Goal: Use online tool/utility

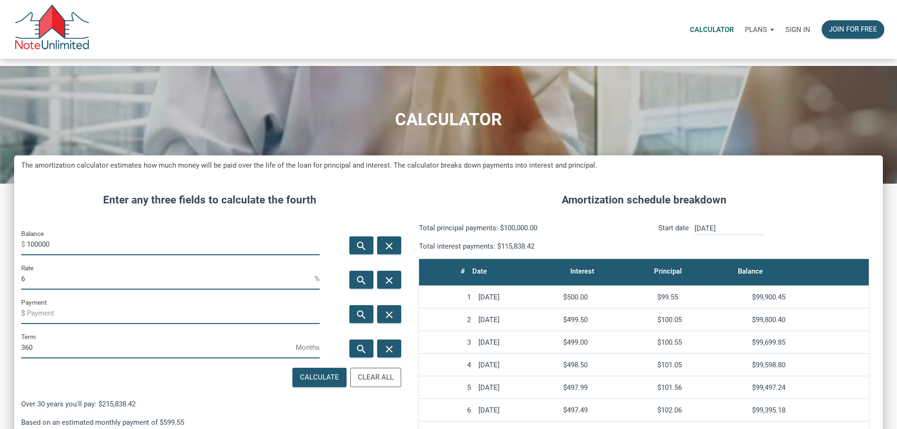
scroll to position [576, 855]
click at [786, 33] on p "Sign in" at bounding box center [798, 29] width 25 height 8
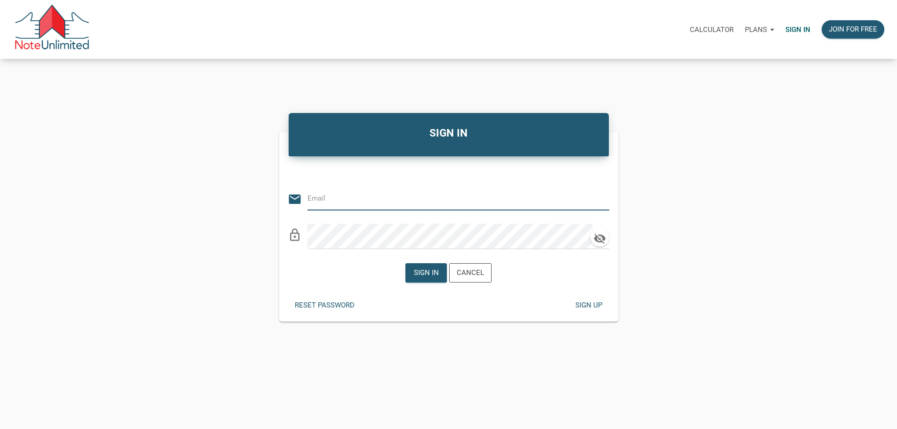
type input "[EMAIL_ADDRESS][DOMAIN_NAME]"
click at [424, 278] on div "Sign in" at bounding box center [426, 273] width 25 height 11
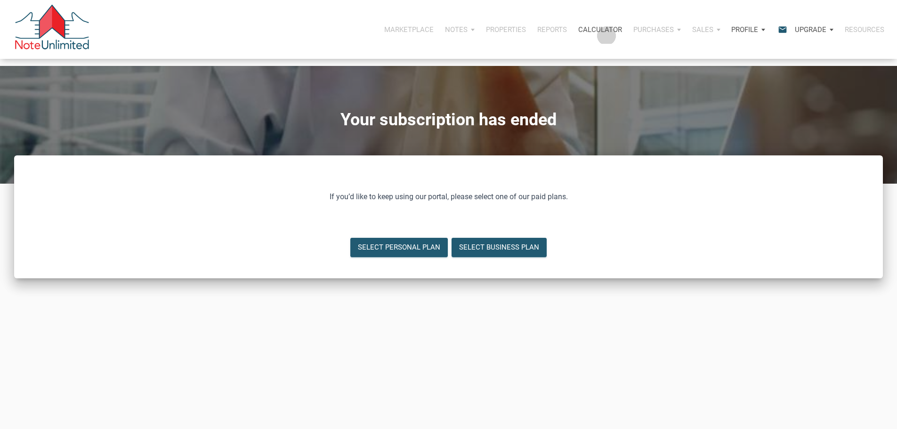
click at [578, 33] on p "Calculator" at bounding box center [600, 29] width 44 height 8
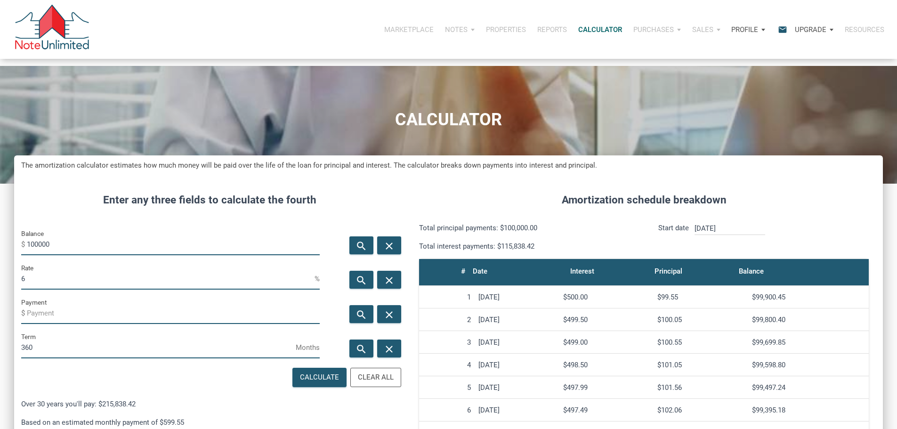
scroll to position [576, 855]
drag, startPoint x: 365, startPoint y: 415, endPoint x: 288, endPoint y: 337, distance: 109.9
click at [364, 383] on div "Clear All" at bounding box center [376, 377] width 36 height 11
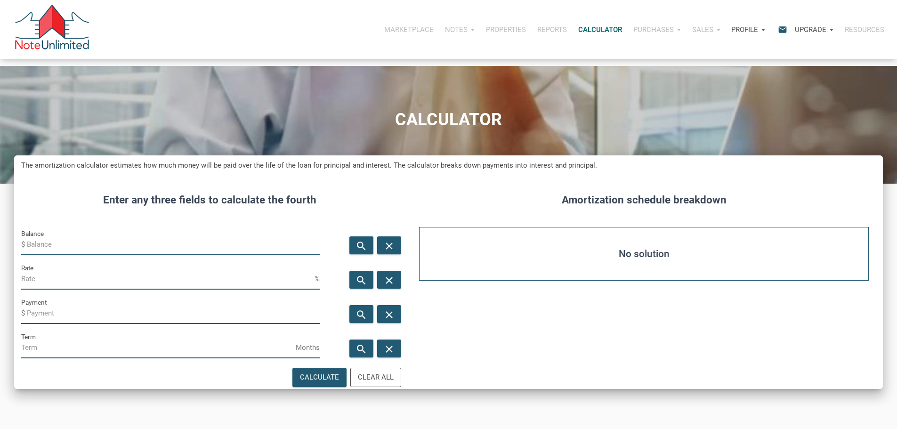
drag, startPoint x: 58, startPoint y: 261, endPoint x: 63, endPoint y: 261, distance: 5.2
click at [59, 255] on input "Balance" at bounding box center [173, 244] width 293 height 21
type input "63200"
drag, startPoint x: 47, startPoint y: 345, endPoint x: 57, endPoint y: 343, distance: 10.1
click at [47, 324] on input "Payment" at bounding box center [173, 313] width 293 height 21
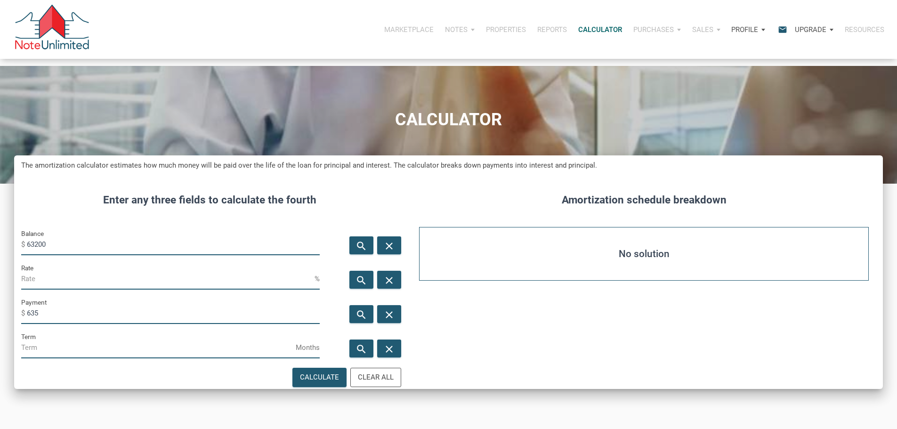
type input "-635"
drag, startPoint x: 46, startPoint y: 382, endPoint x: 70, endPoint y: 383, distance: 24.0
click at [48, 358] on input "Term" at bounding box center [158, 347] width 275 height 21
type input "360"
drag, startPoint x: 310, startPoint y: 413, endPoint x: 169, endPoint y: 413, distance: 141.3
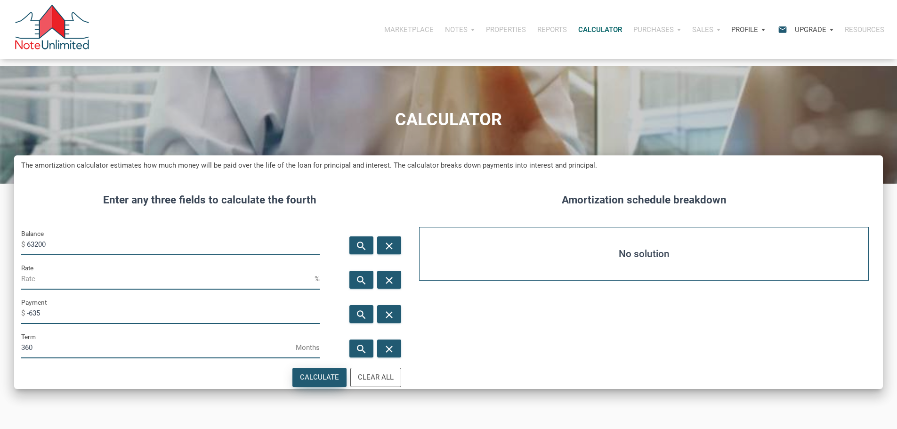
click at [309, 383] on div "Calculate" at bounding box center [319, 377] width 39 height 11
type input "11.7"
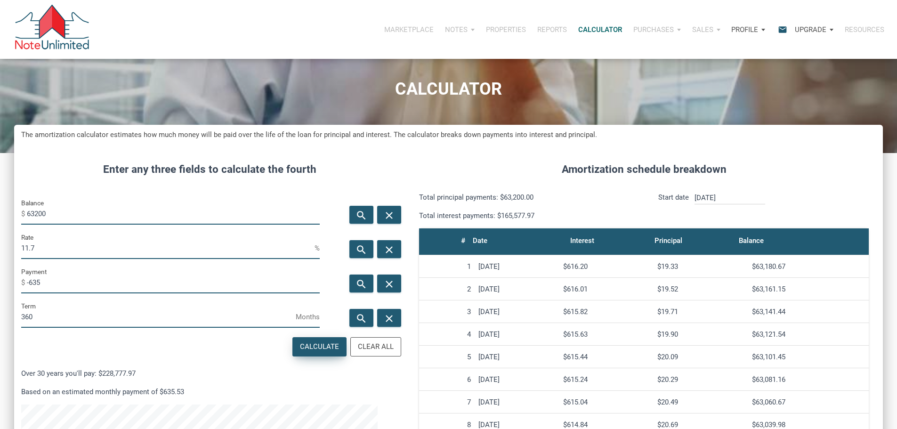
scroll to position [47, 0]
